Goal: Task Accomplishment & Management: Manage account settings

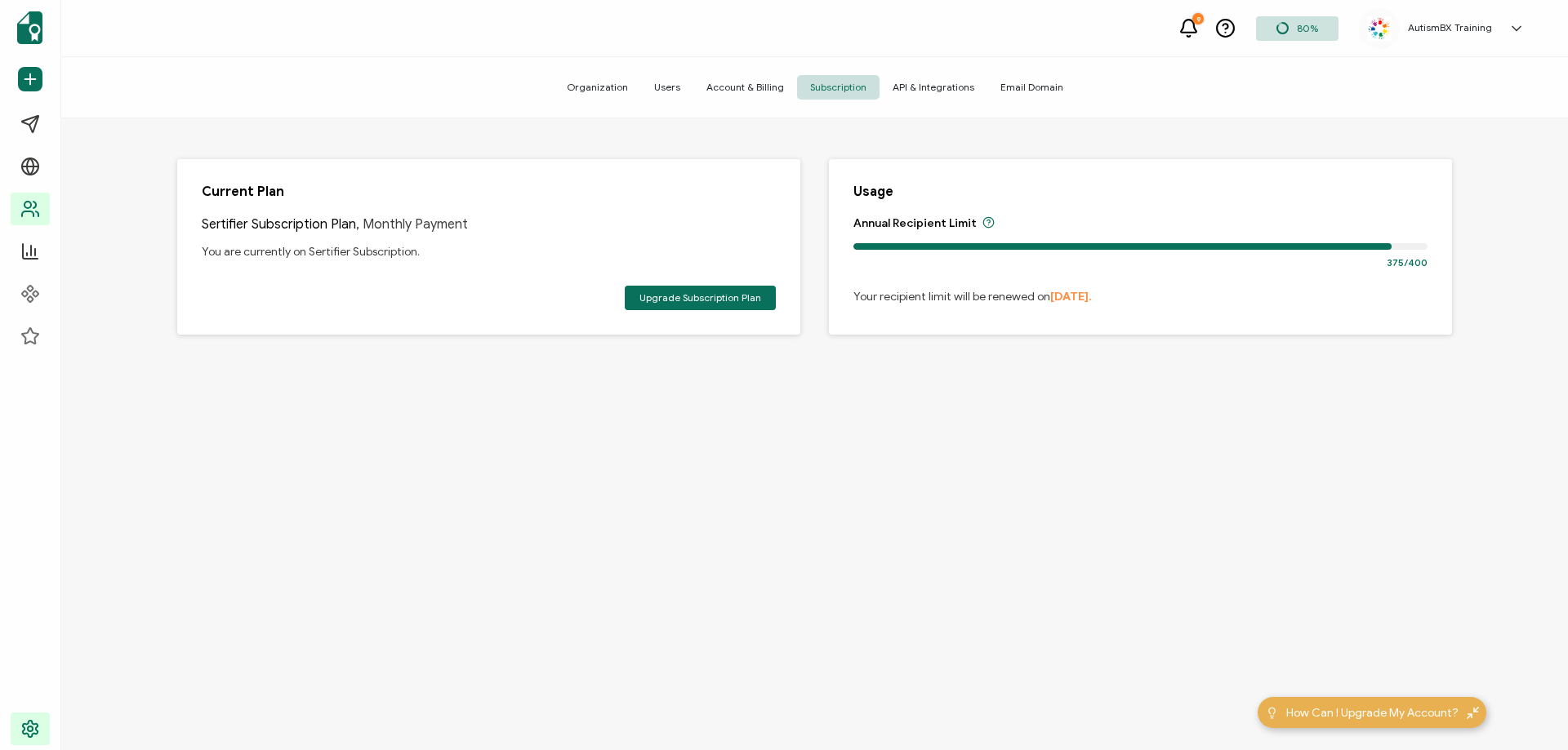
click at [36, 211] on icon at bounding box center [30, 209] width 20 height 20
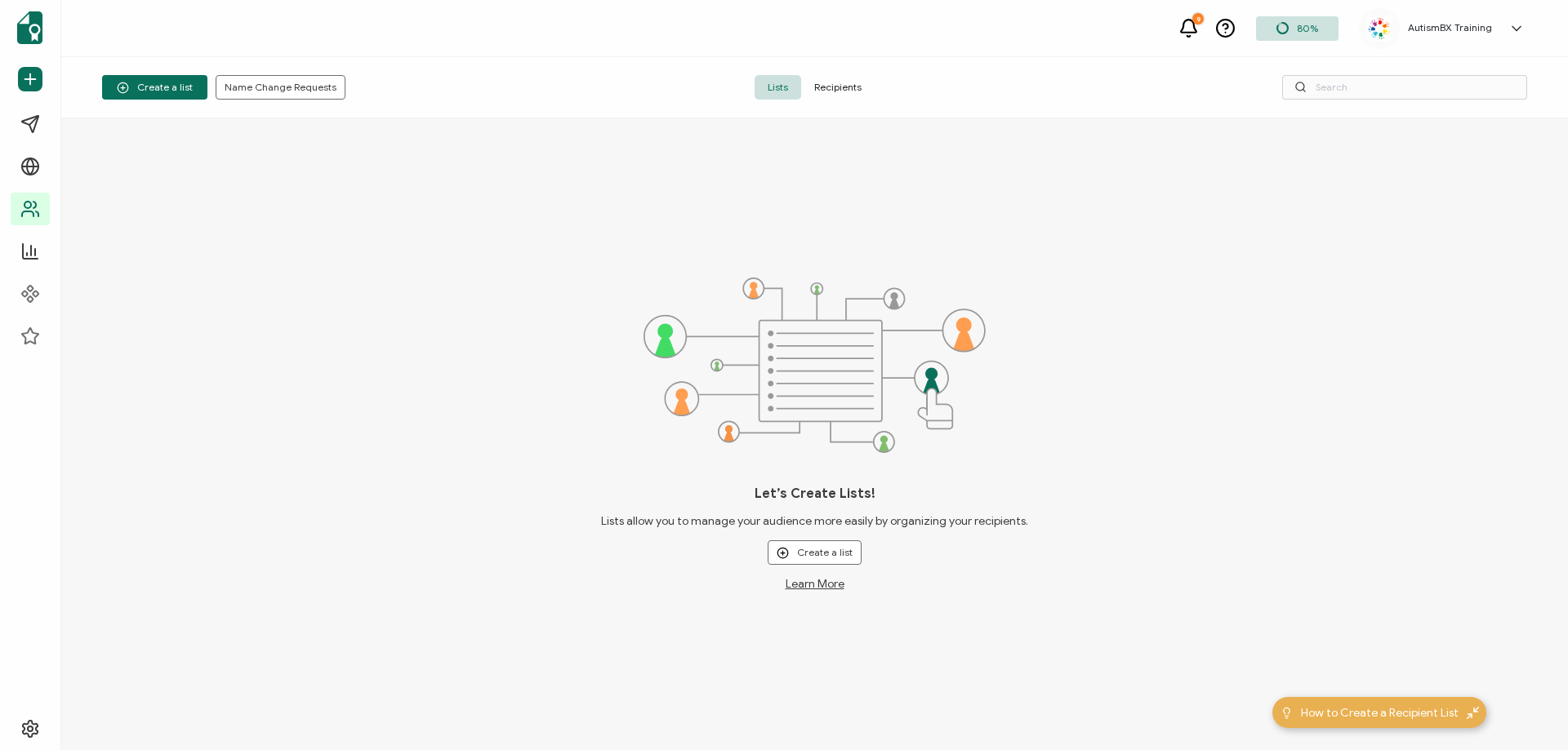
click at [853, 88] on span "Recipients" at bounding box center [838, 88] width 74 height 24
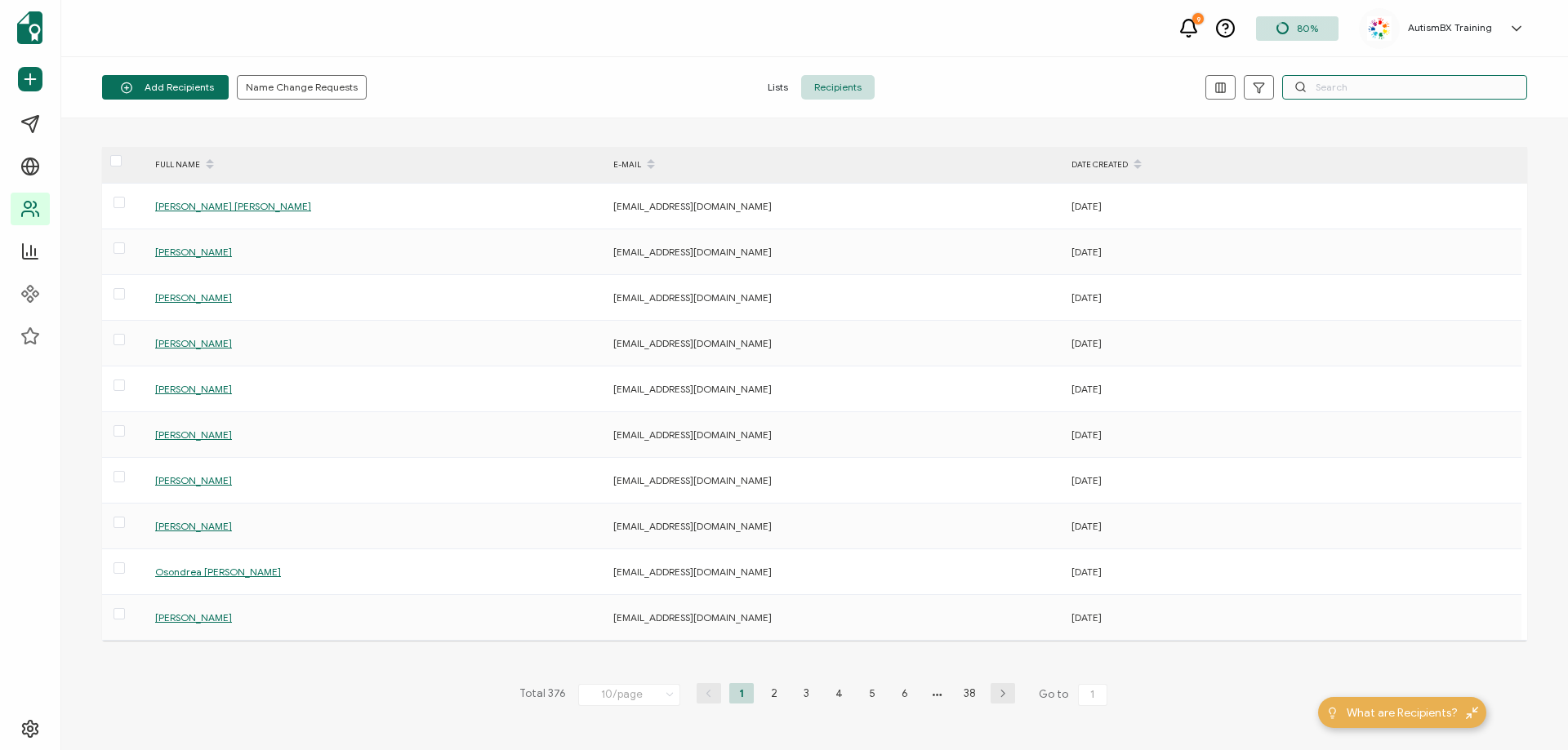
click at [1323, 88] on input "text" at bounding box center [1404, 88] width 245 height 24
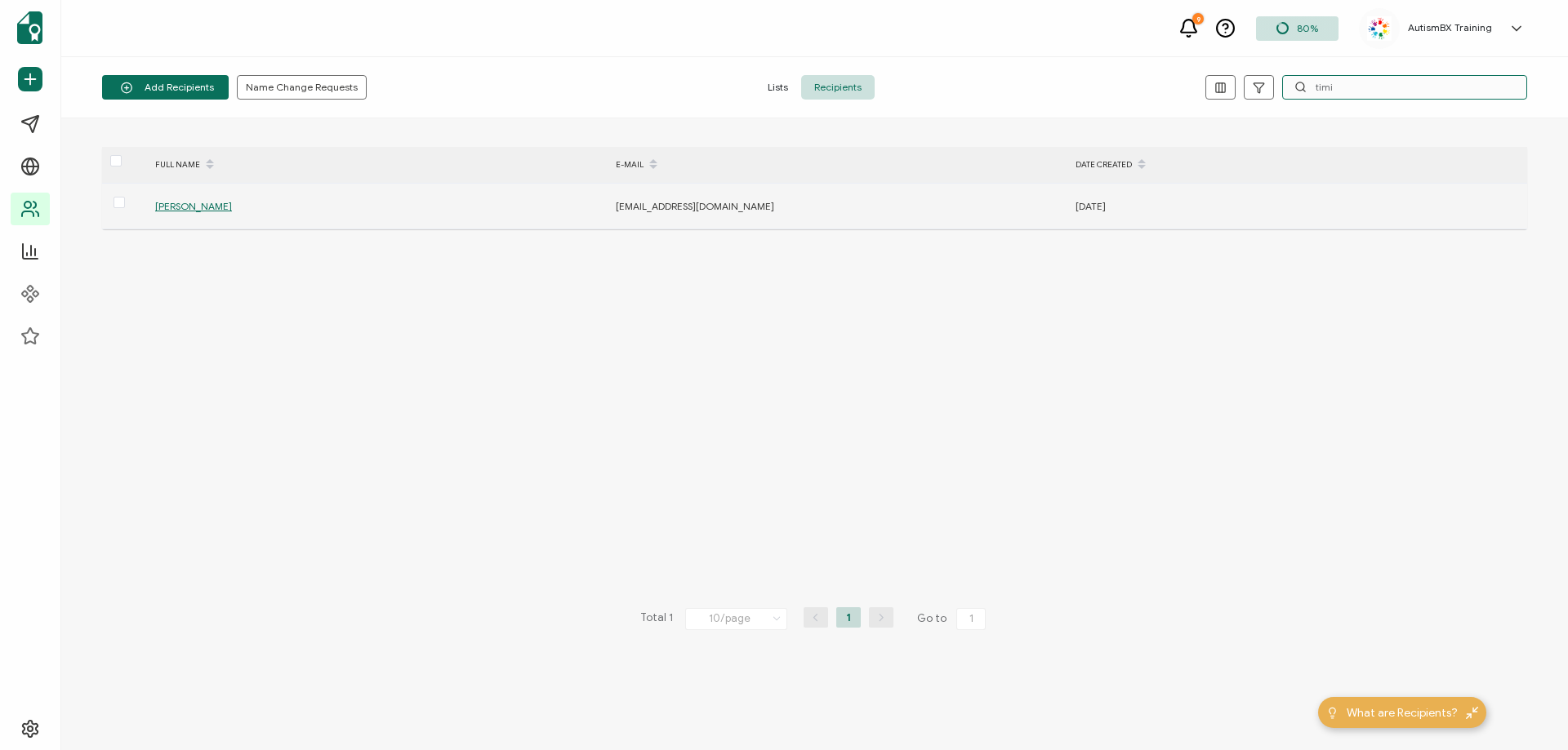
type input "timi"
click at [218, 209] on span "[PERSON_NAME]" at bounding box center [193, 206] width 76 height 12
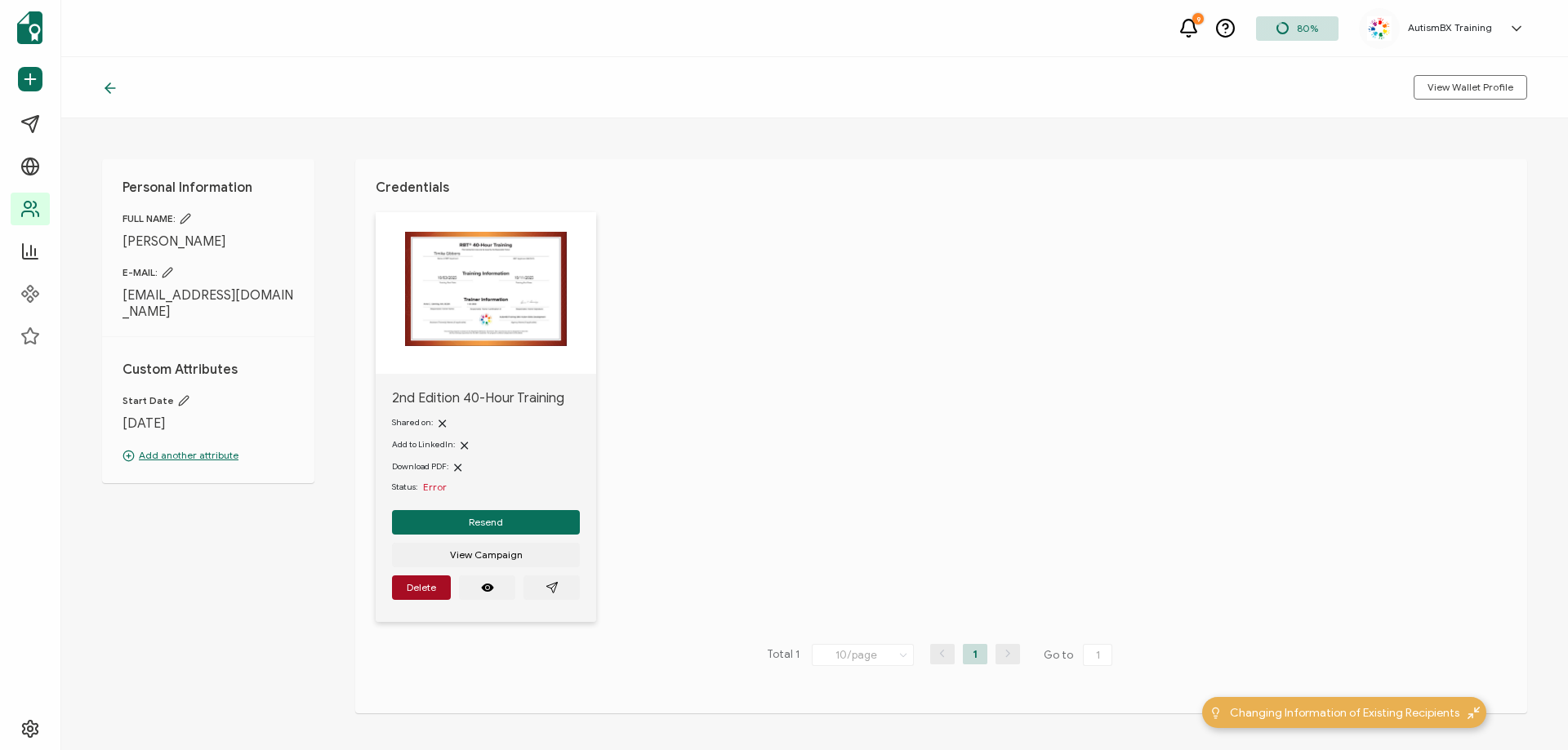
click at [172, 279] on div "E-MAIL: [EMAIL_ADDRESS][DOMAIN_NAME]" at bounding box center [208, 293] width 172 height 54
click at [170, 277] on icon at bounding box center [167, 272] width 11 height 11
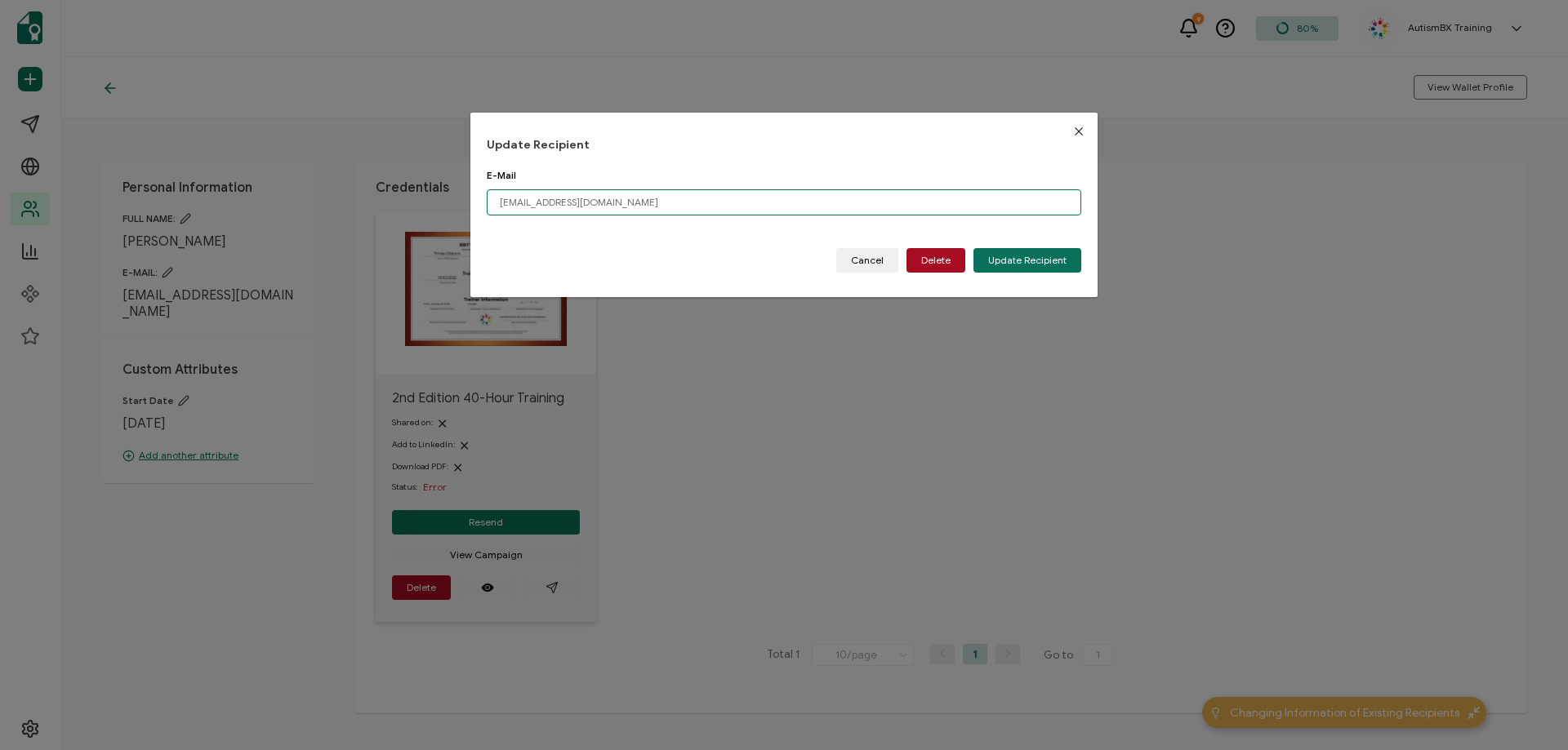
click at [607, 202] on input "[EMAIL_ADDRESS][DOMAIN_NAME]" at bounding box center [783, 202] width 594 height 26
paste input "ai"
click at [1009, 260] on span "Update Recipient" at bounding box center [1027, 260] width 78 height 10
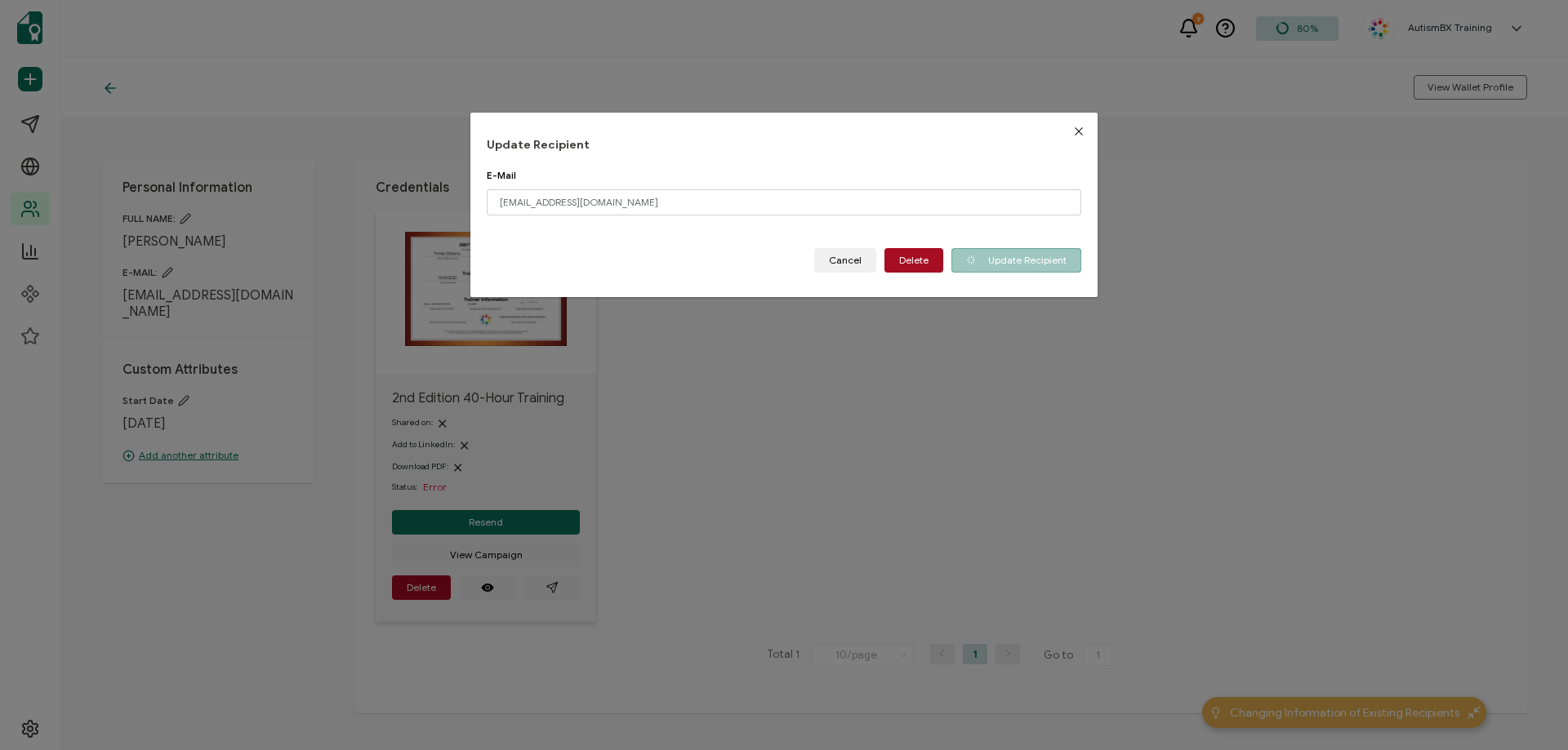
type input "[EMAIL_ADDRESS][DOMAIN_NAME]"
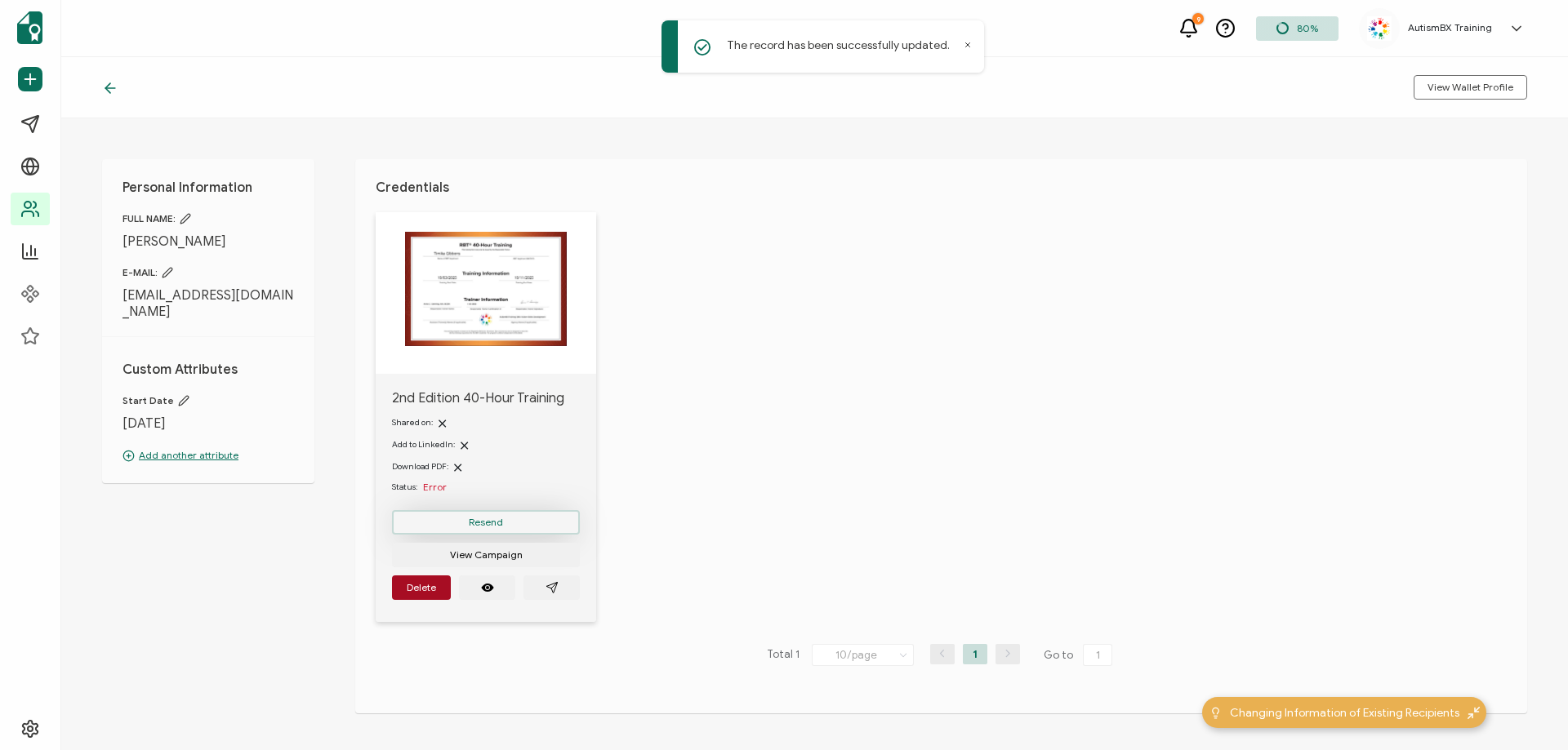
click at [539, 532] on button "Resend" at bounding box center [486, 522] width 188 height 24
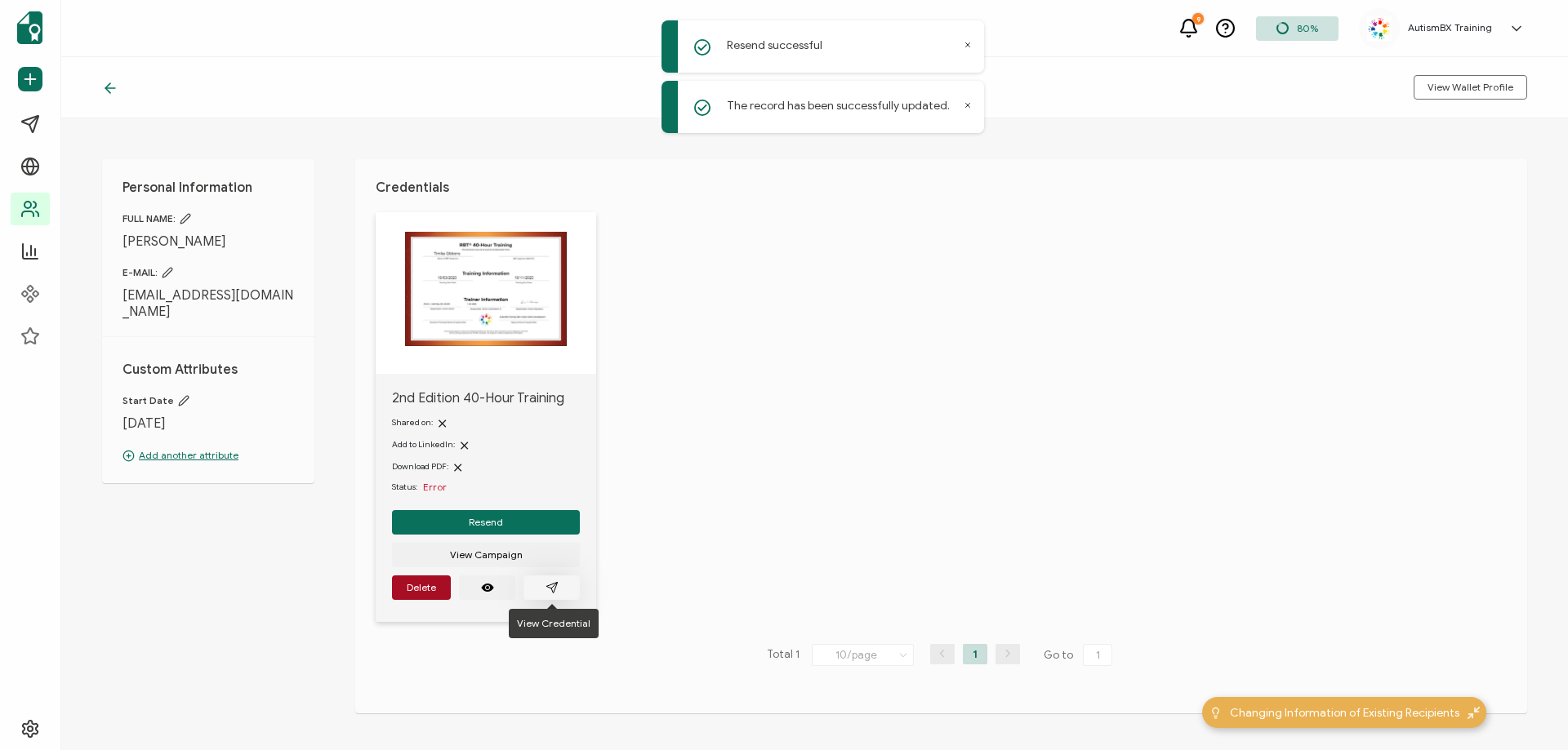
click at [559, 592] on button "button" at bounding box center [551, 588] width 56 height 24
